Goal: Task Accomplishment & Management: Manage account settings

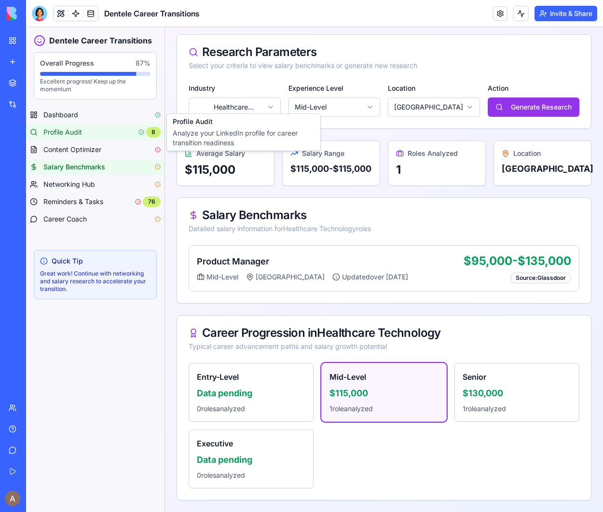
click at [131, 132] on div "Profile Audit 8" at bounding box center [101, 132] width 117 height 11
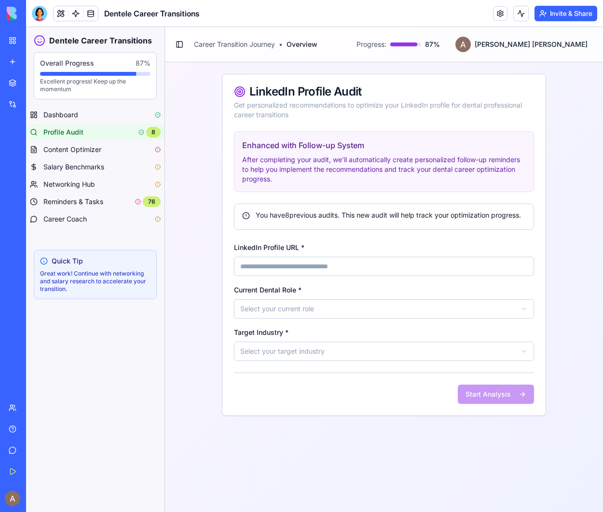
click at [555, 14] on button "Invite & Share" at bounding box center [566, 13] width 63 height 15
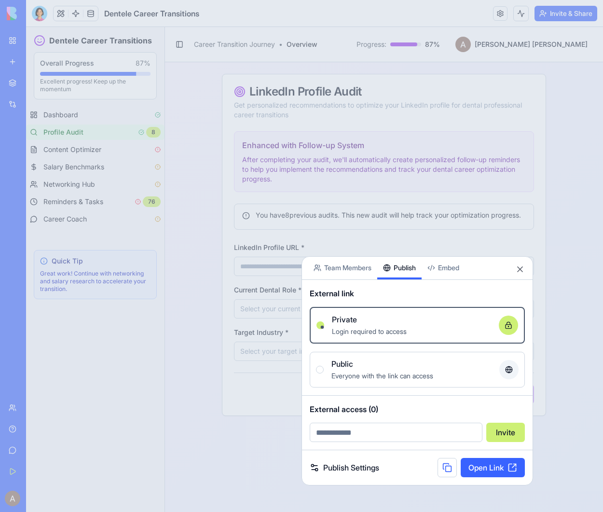
click at [403, 274] on button "Publish" at bounding box center [399, 268] width 44 height 23
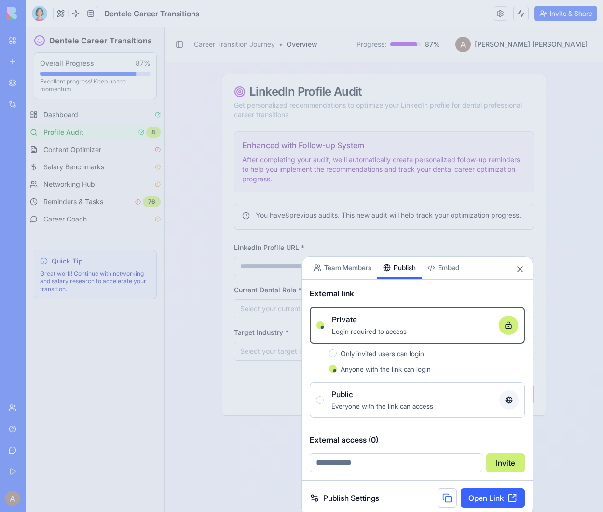
click at [443, 499] on button at bounding box center [447, 497] width 19 height 19
click at [520, 268] on button "Close" at bounding box center [520, 269] width 10 height 10
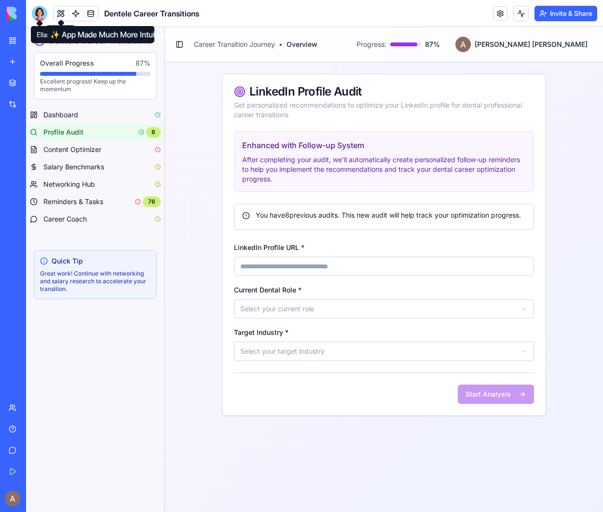
click at [39, 13] on div at bounding box center [39, 13] width 15 height 15
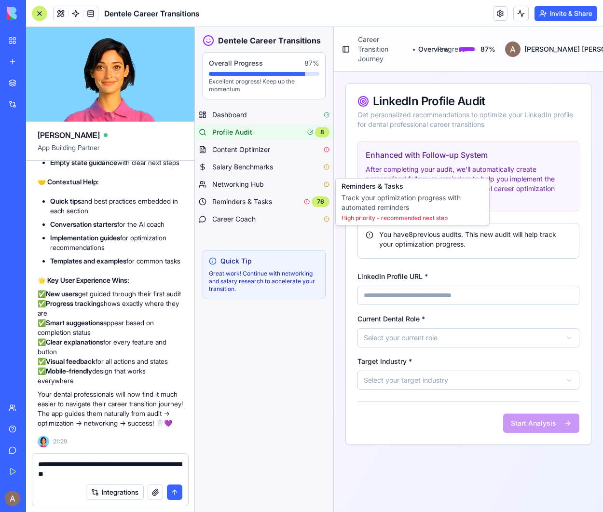
type textarea "**********"
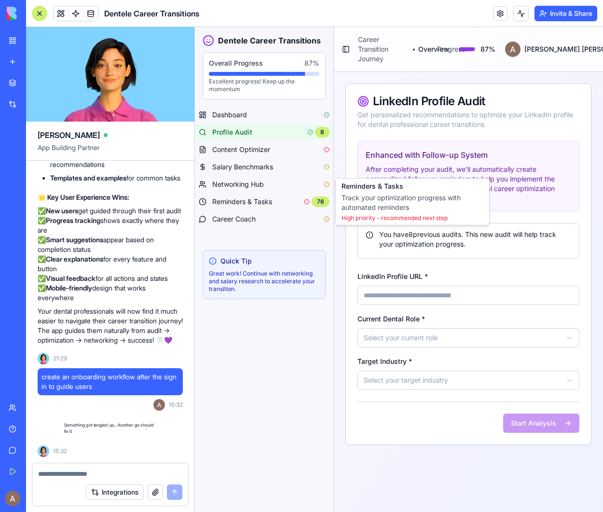
scroll to position [9364, 0]
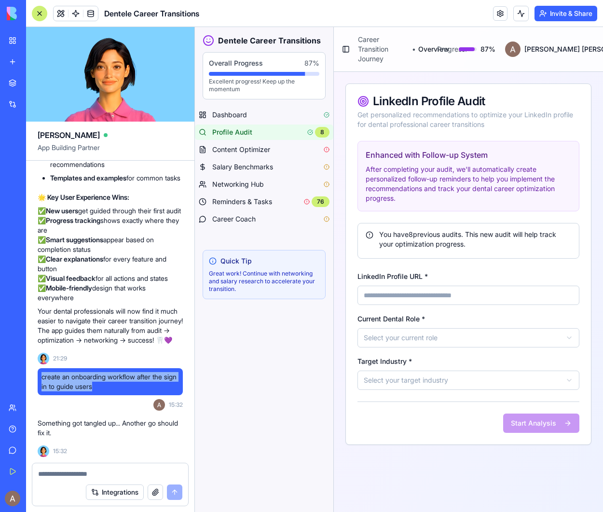
drag, startPoint x: 41, startPoint y: 373, endPoint x: 118, endPoint y: 384, distance: 78.3
click at [119, 385] on div "create an onboarding workflow after the sign in to guide users" at bounding box center [110, 381] width 145 height 27
copy span "create an onboarding workflow after the sign in to guide users"
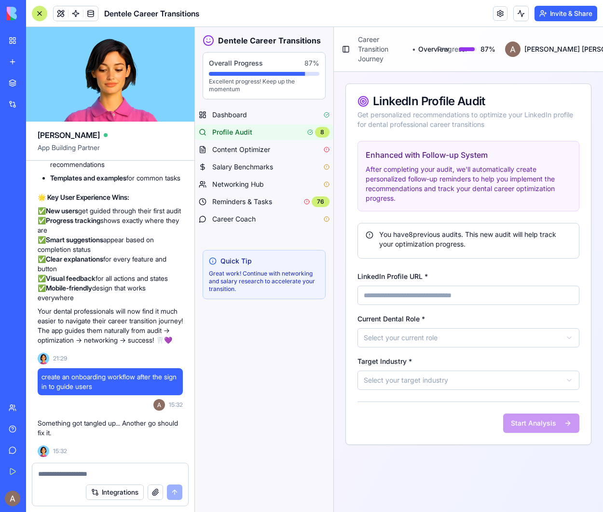
click at [57, 473] on textarea at bounding box center [110, 474] width 144 height 10
paste textarea "**********"
type textarea "**********"
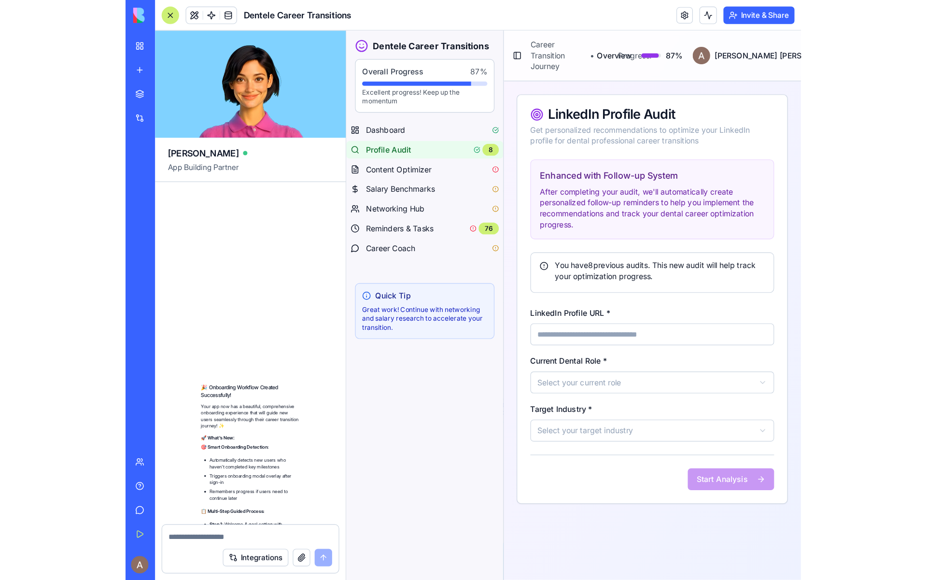
scroll to position [10395, 0]
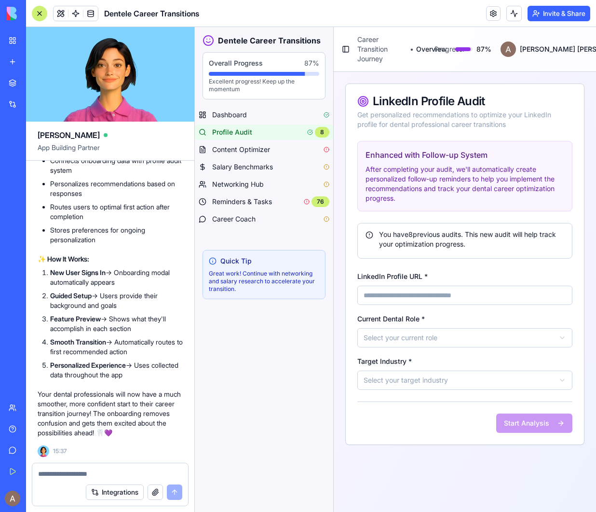
click at [547, 19] on button "Invite & Share" at bounding box center [559, 13] width 63 height 15
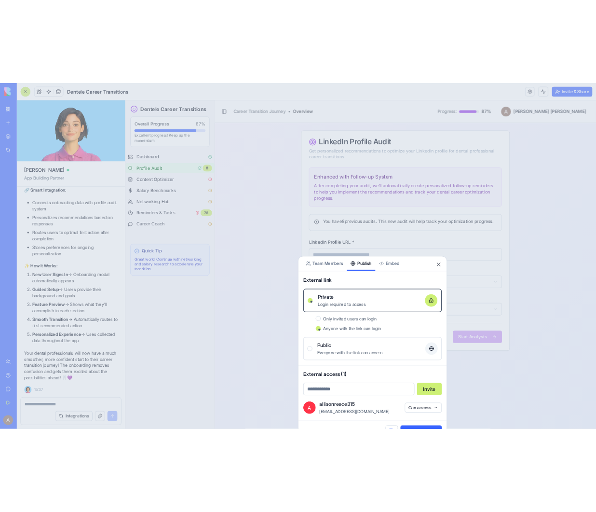
scroll to position [10370, 0]
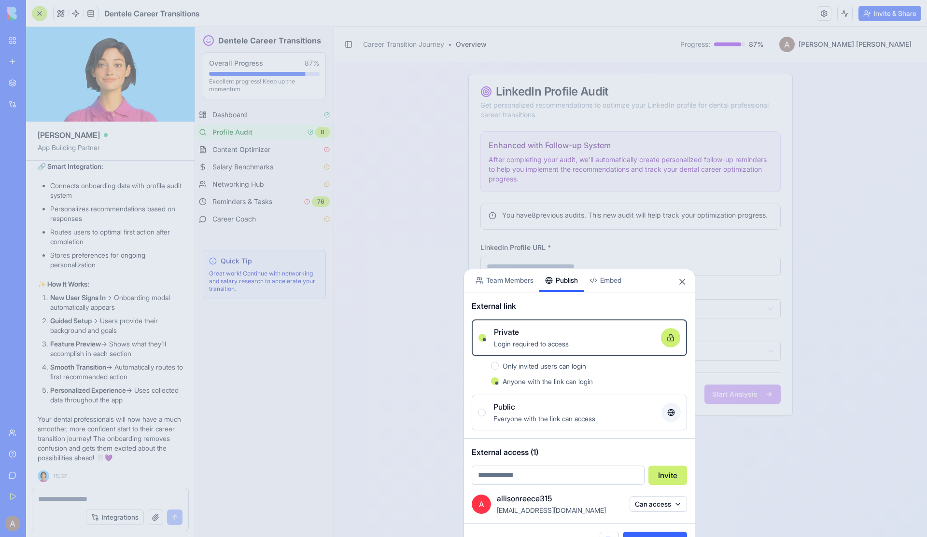
click at [603, 275] on div "Share App Team Members Publish Embed" at bounding box center [579, 280] width 231 height 23
click at [603, 281] on button "Close" at bounding box center [682, 282] width 10 height 10
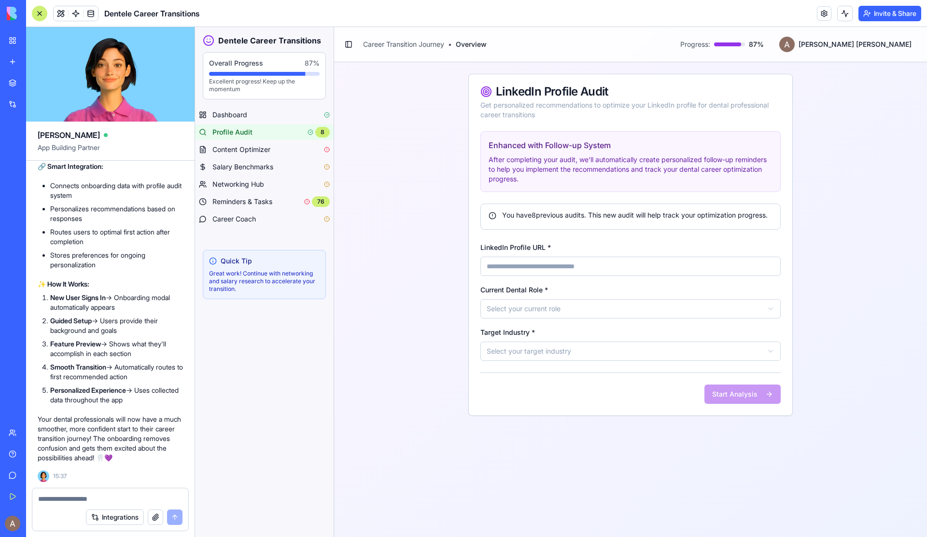
click at [603, 7] on button "Invite & Share" at bounding box center [889, 13] width 63 height 15
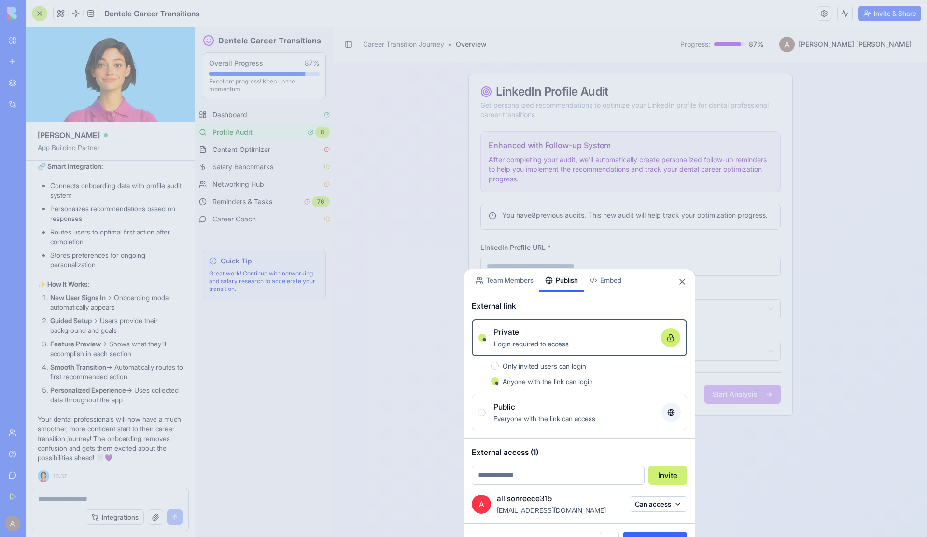
click at [575, 508] on span "[EMAIL_ADDRESS][DOMAIN_NAME]" at bounding box center [551, 510] width 109 height 8
click at [423, 235] on div at bounding box center [463, 268] width 927 height 537
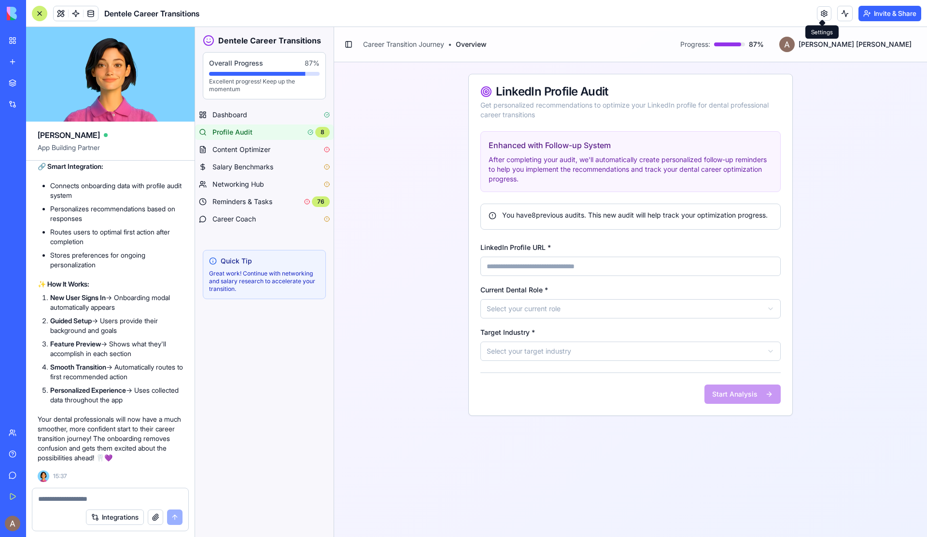
click at [603, 10] on link at bounding box center [823, 13] width 14 height 14
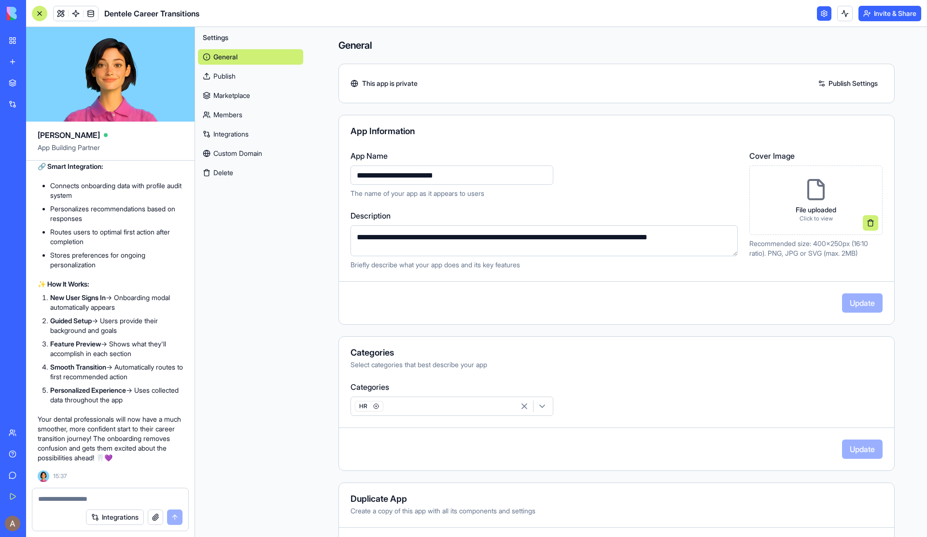
click at [248, 114] on link "Members" at bounding box center [250, 114] width 105 height 15
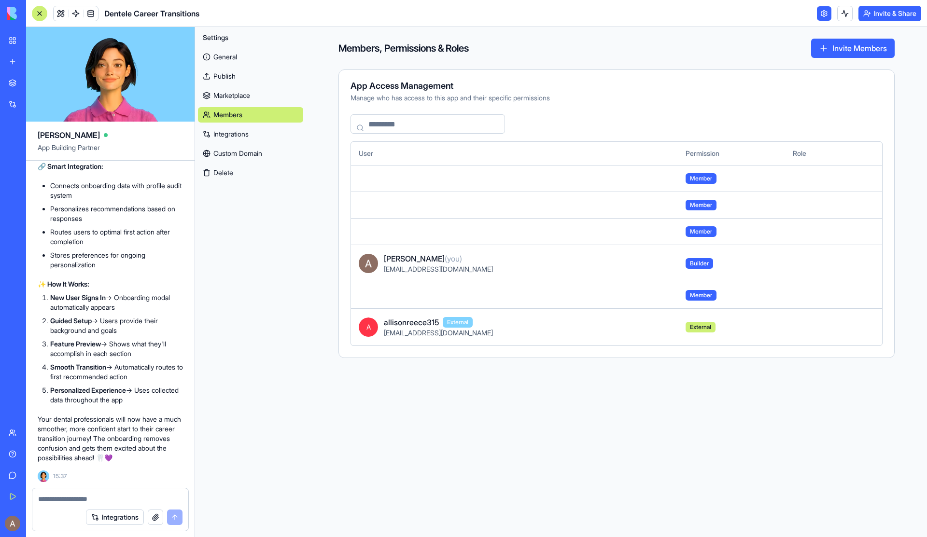
click at [429, 341] on td "A allisonreece315 External [EMAIL_ADDRESS][DOMAIN_NAME]" at bounding box center [514, 326] width 327 height 37
click at [426, 321] on span "allisonreece315" at bounding box center [411, 323] width 55 height 12
click at [603, 6] on button "Invite & Share" at bounding box center [889, 13] width 63 height 15
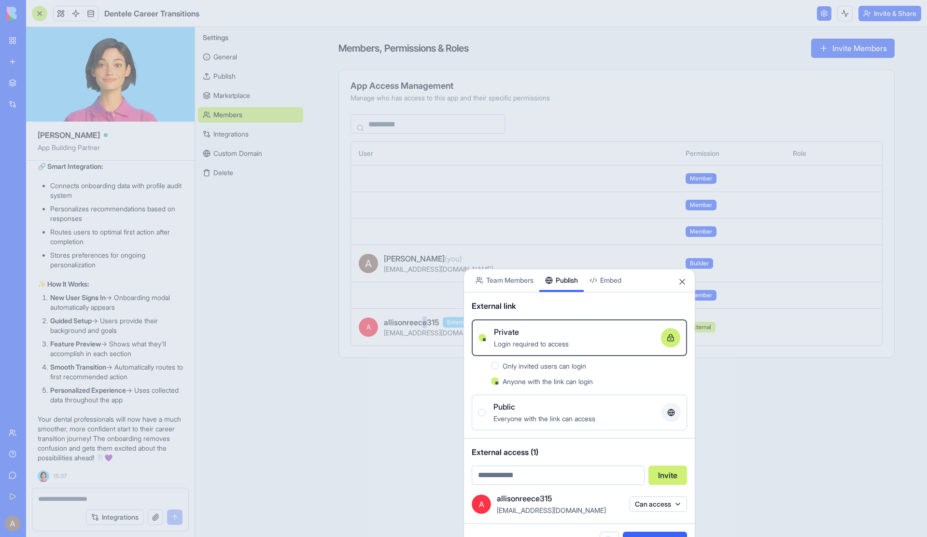
click at [603, 503] on button "Can access" at bounding box center [657, 504] width 57 height 15
click at [603, 512] on div "Remove access" at bounding box center [658, 523] width 72 height 15
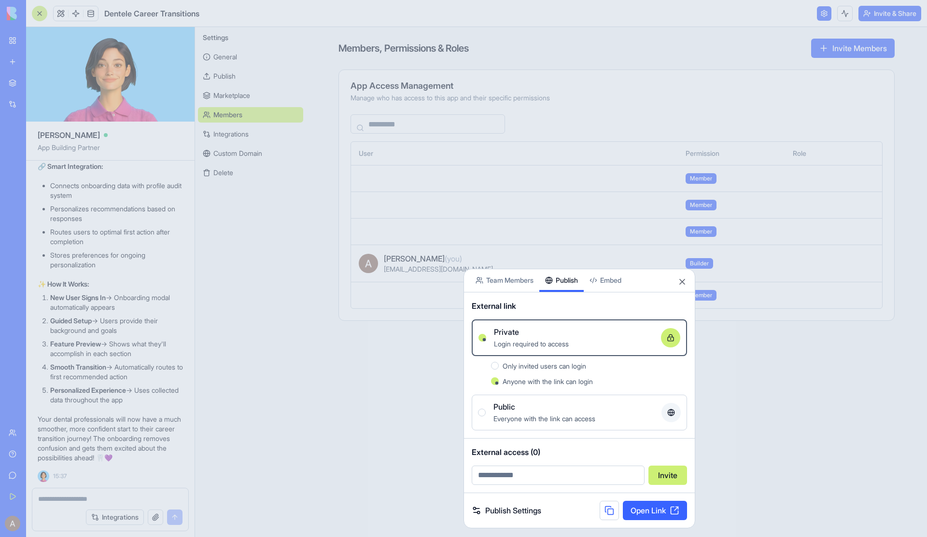
click at [603, 512] on button at bounding box center [608, 510] width 19 height 19
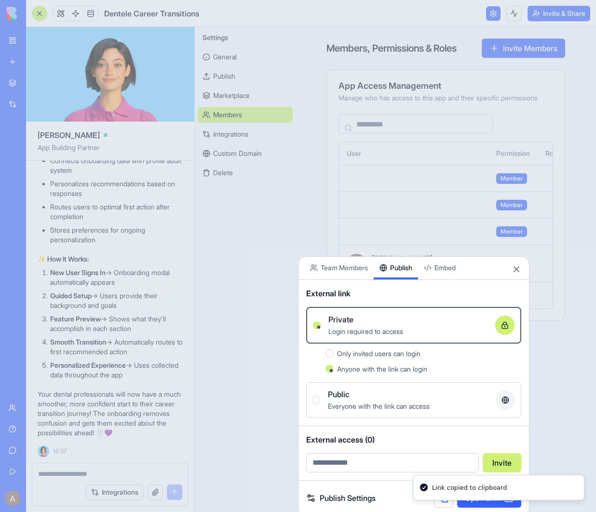
scroll to position [10395, 0]
